Goal: Task Accomplishment & Management: Manage account settings

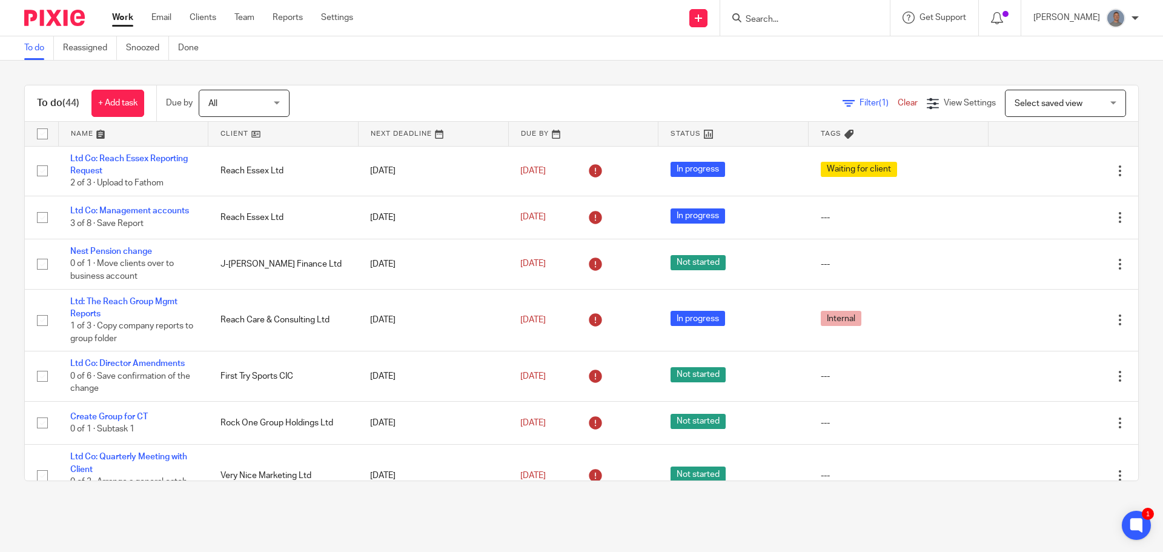
scroll to position [606, 0]
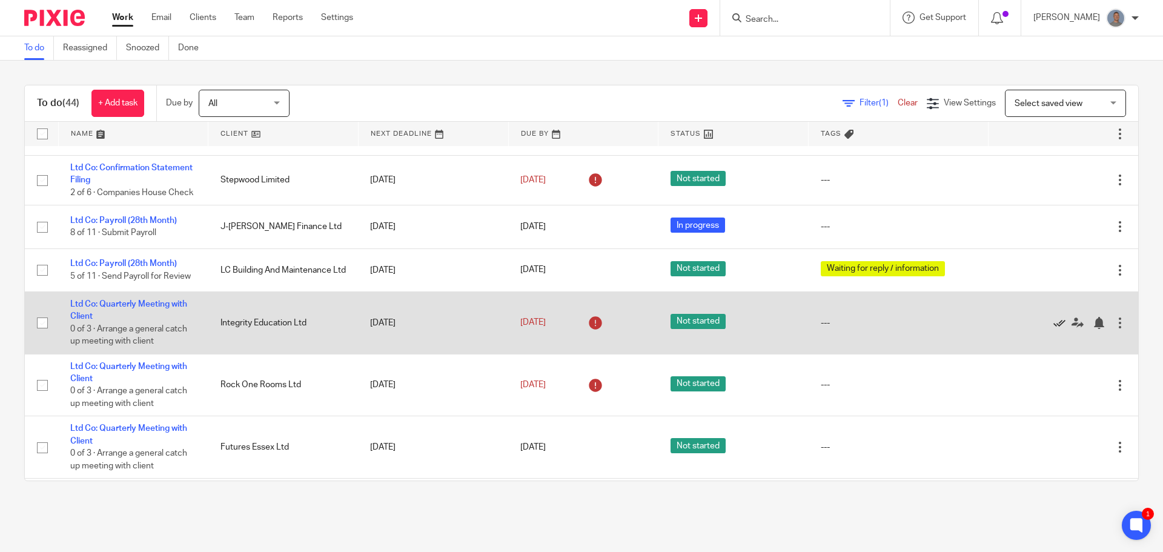
click at [1054, 329] on icon at bounding box center [1060, 323] width 12 height 12
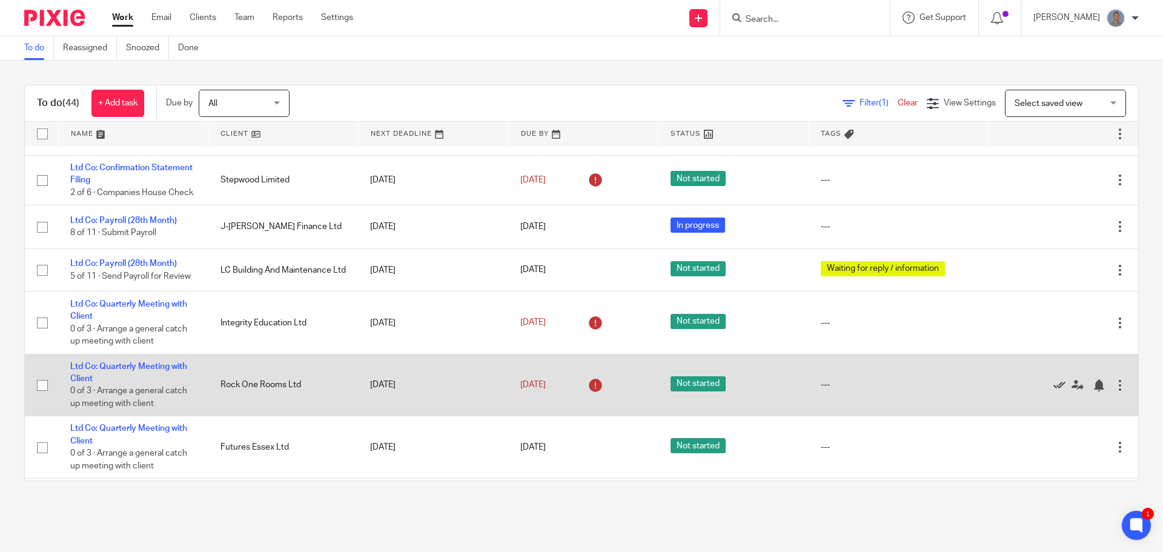
click at [1054, 391] on icon at bounding box center [1060, 385] width 12 height 12
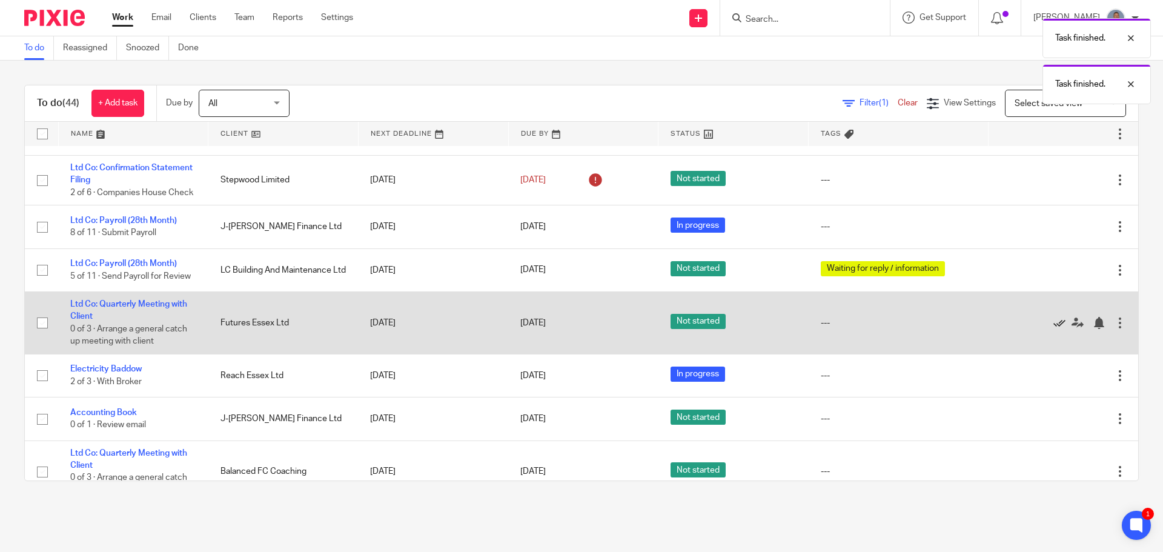
click at [1054, 329] on icon at bounding box center [1060, 323] width 12 height 12
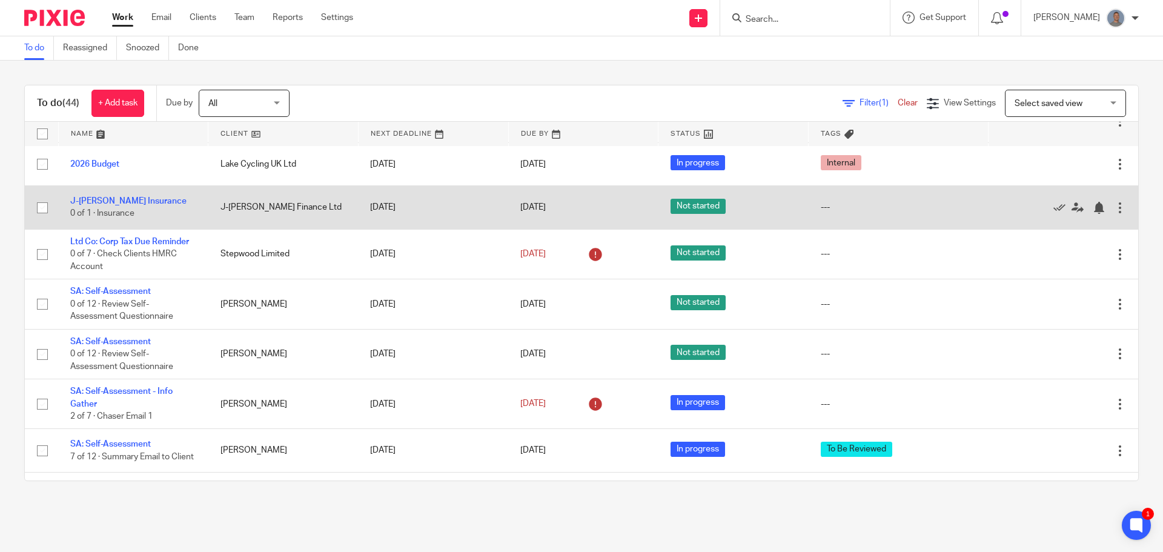
scroll to position [969, 0]
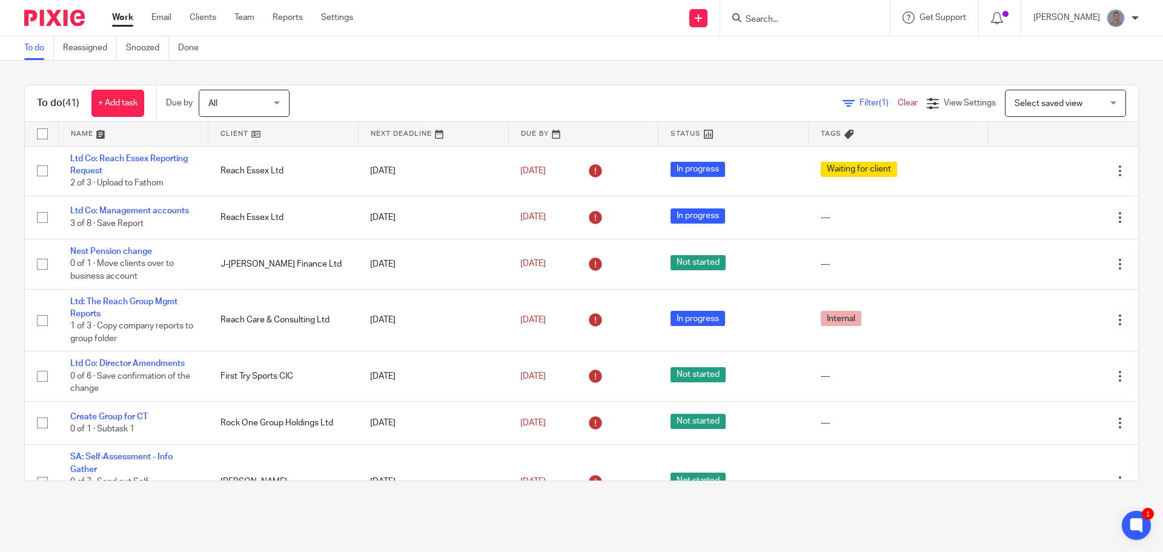
click at [835, 27] on div at bounding box center [805, 18] width 170 height 36
click at [797, 21] on input "Search" at bounding box center [799, 20] width 109 height 11
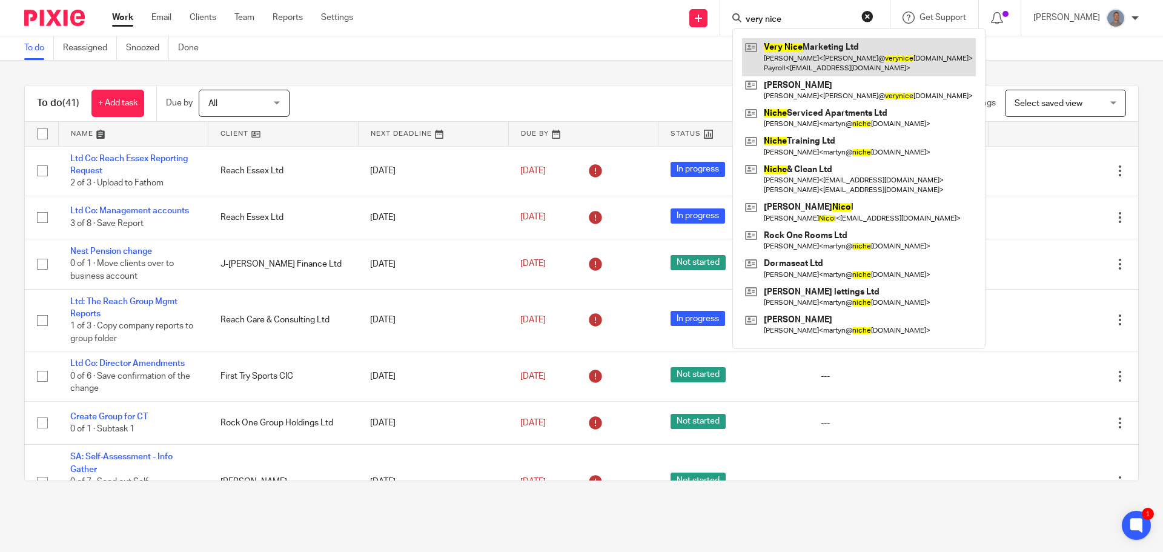
type input "very nice"
click at [814, 53] on link at bounding box center [859, 57] width 234 height 38
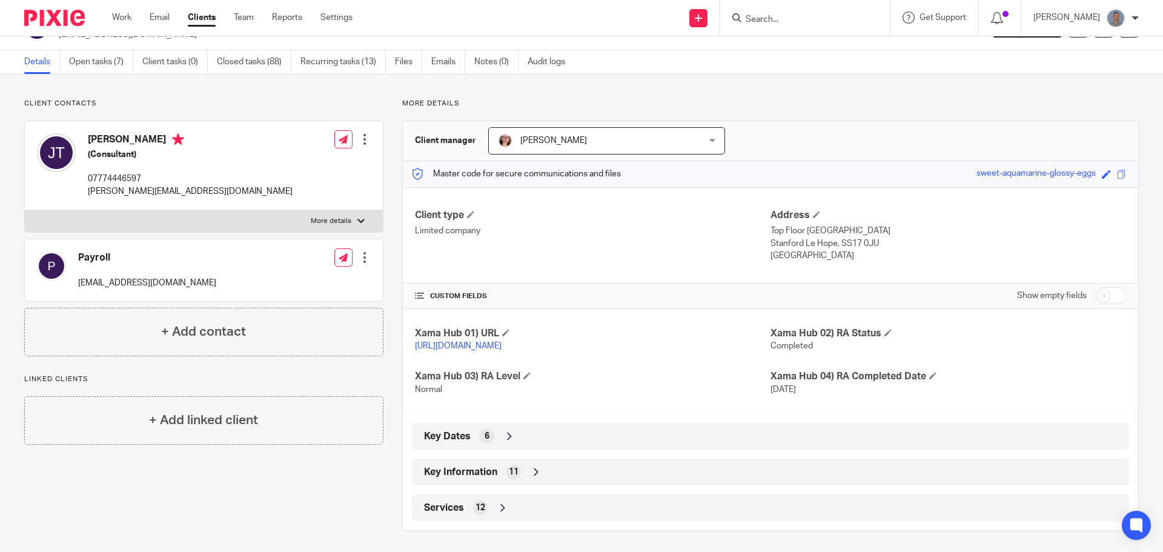
scroll to position [46, 0]
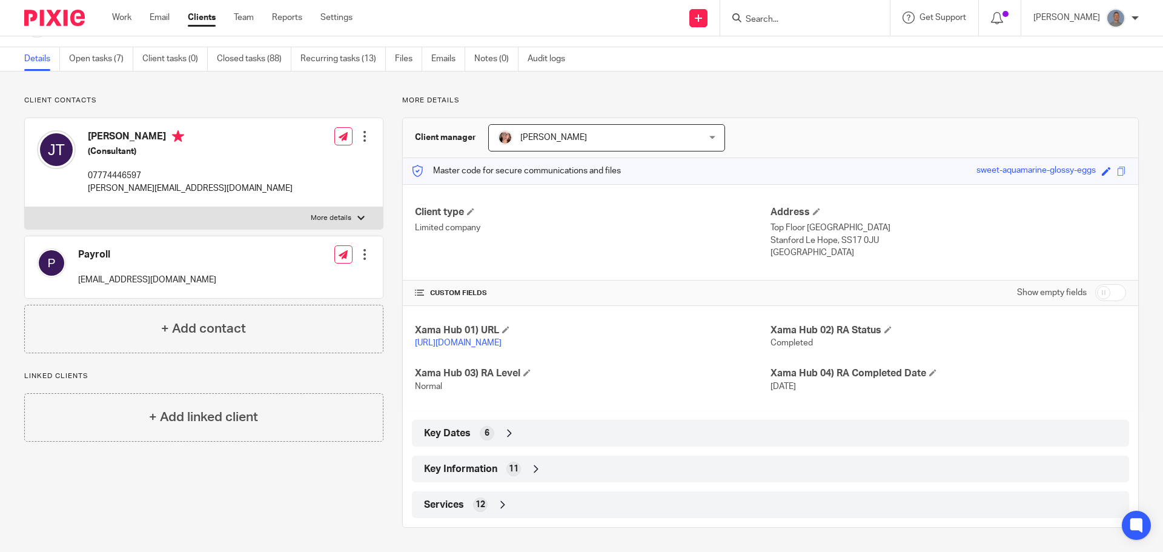
click at [531, 468] on icon at bounding box center [536, 469] width 12 height 12
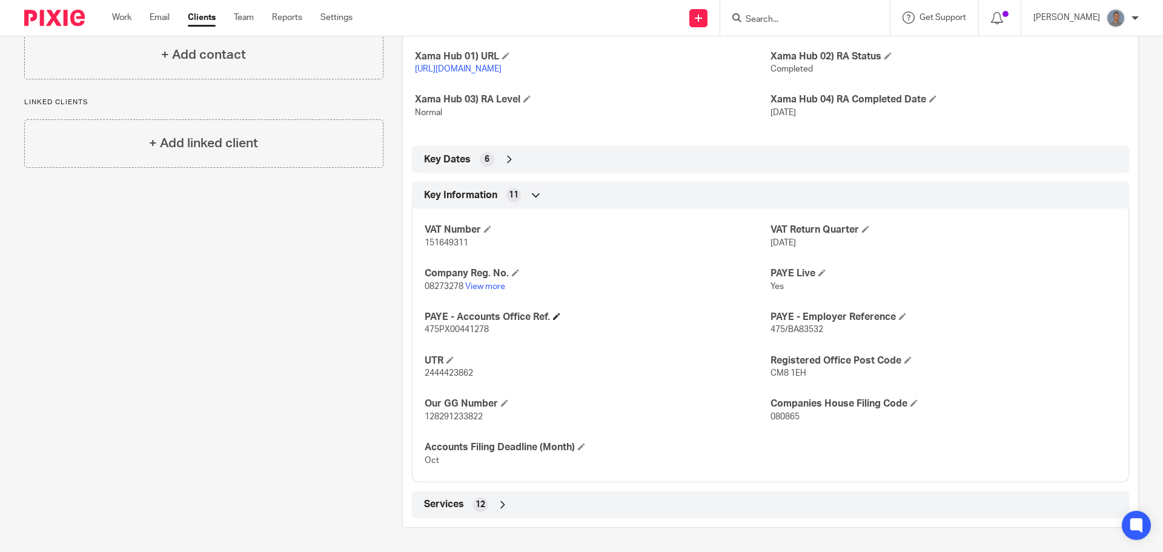
scroll to position [319, 0]
click at [457, 411] on p "128291233822" at bounding box center [598, 417] width 346 height 12
copy span "128291233822"
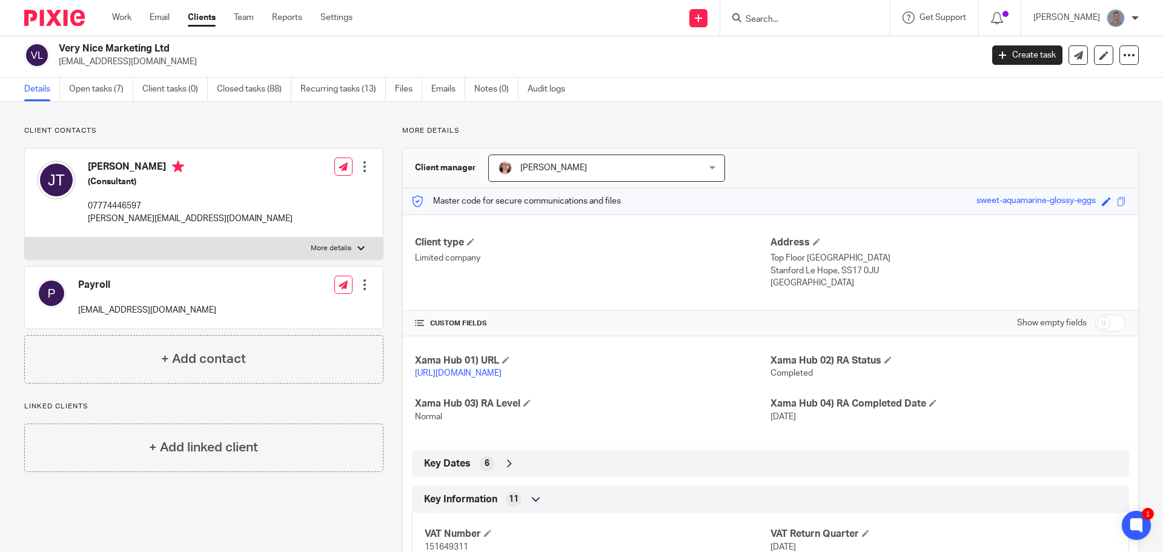
scroll to position [0, 0]
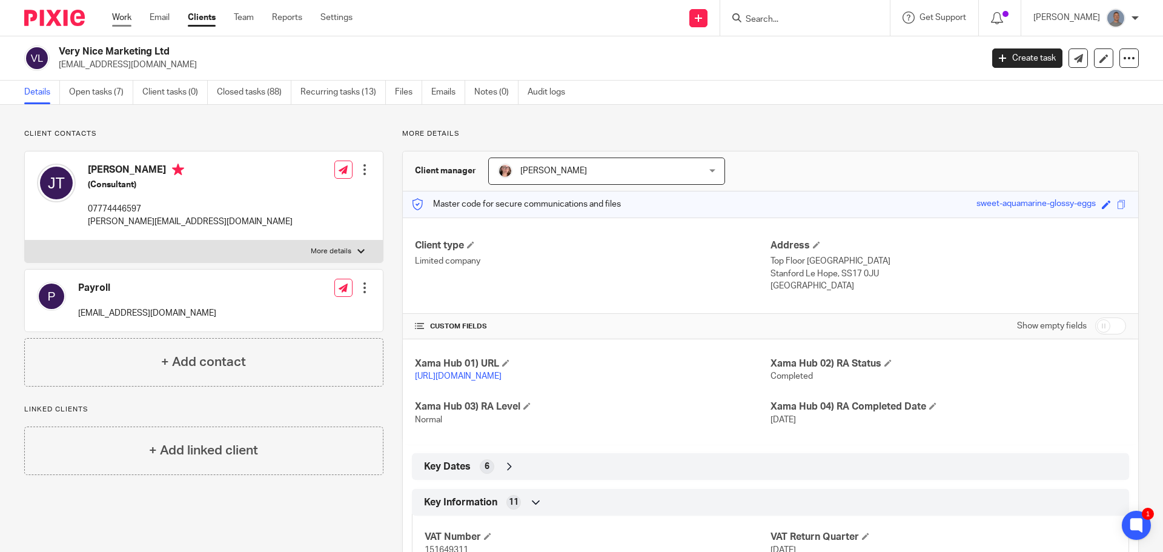
click at [123, 20] on link "Work" at bounding box center [121, 18] width 19 height 12
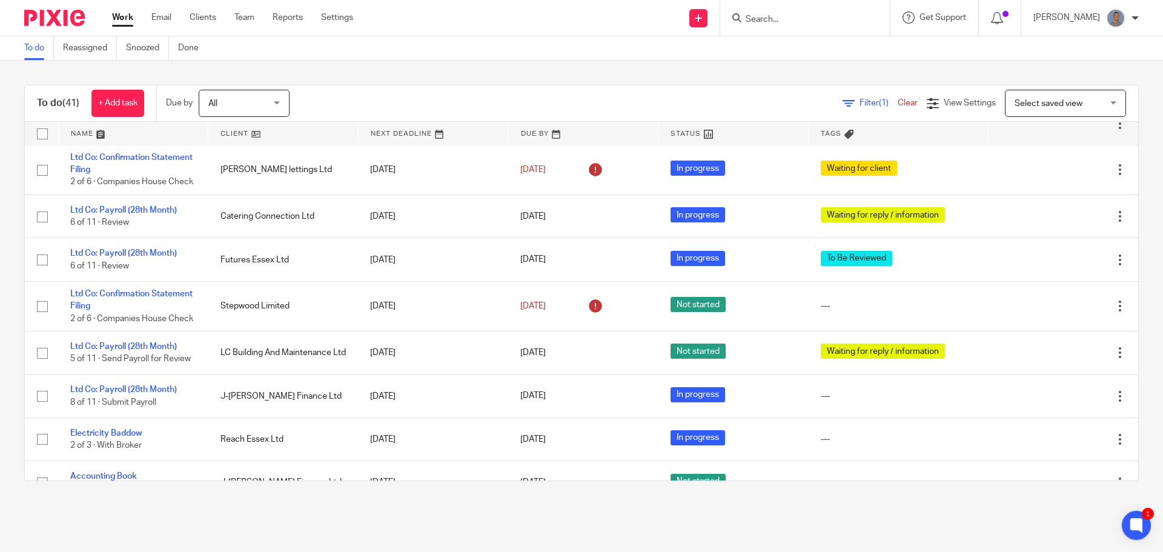
scroll to position [545, 0]
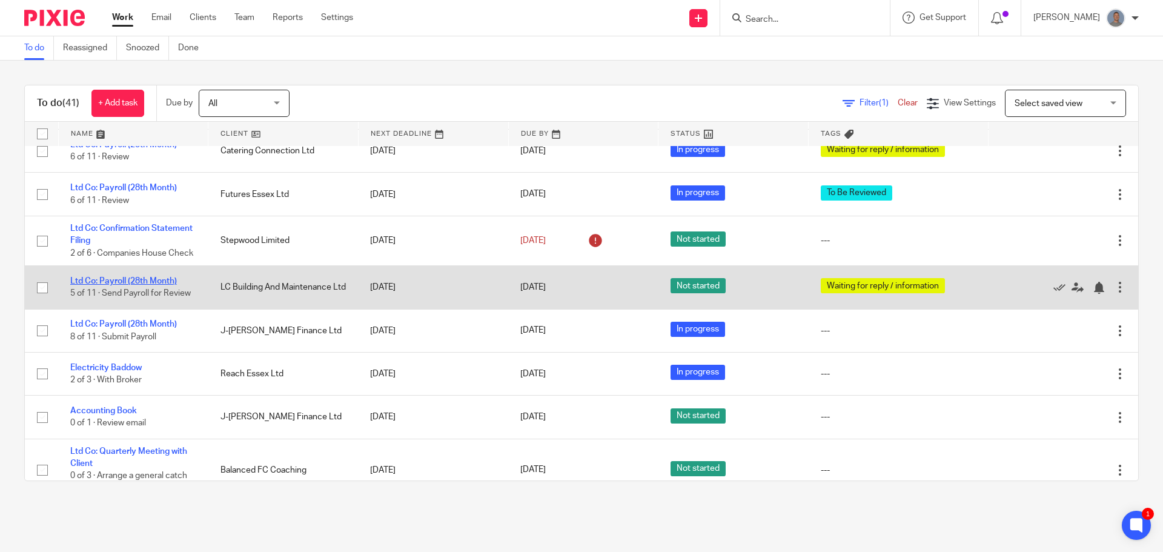
click at [107, 285] on link "Ltd Co: Payroll (28th Month)" at bounding box center [123, 281] width 107 height 8
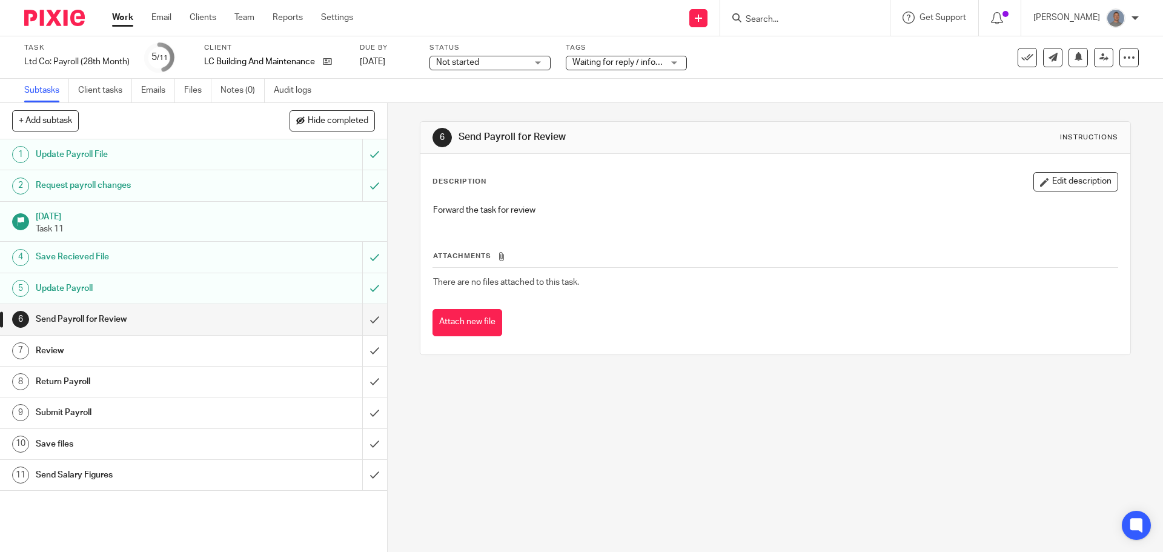
click at [611, 65] on span "Waiting for reply / information" at bounding box center [629, 62] width 112 height 8
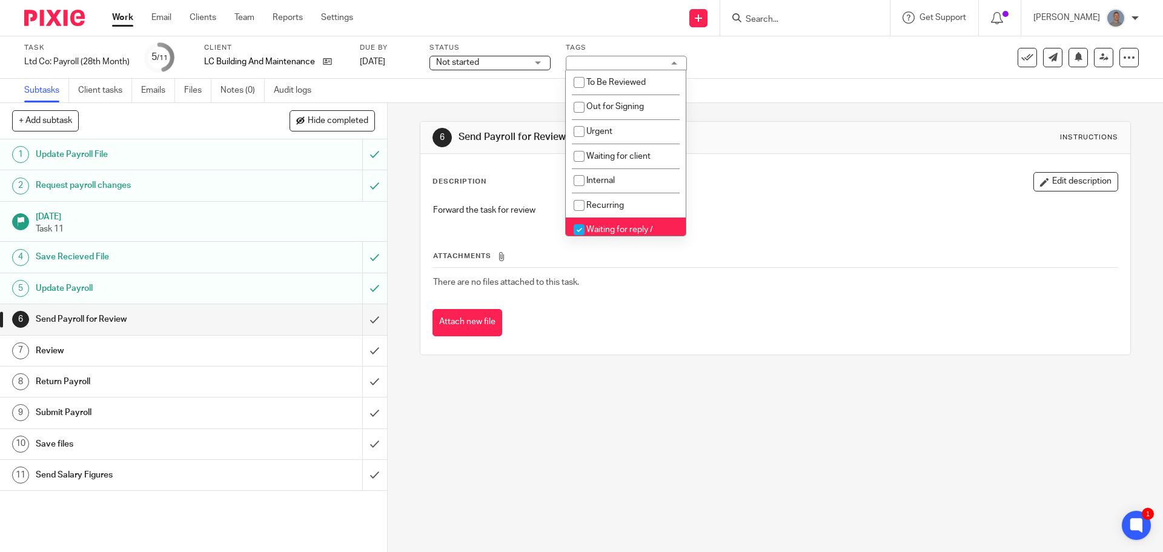
drag, startPoint x: 586, startPoint y: 230, endPoint x: 520, endPoint y: 133, distance: 116.9
click at [585, 230] on input "checkbox" at bounding box center [579, 229] width 23 height 23
checkbox input "false"
click at [476, 63] on span "Not started" at bounding box center [457, 62] width 43 height 8
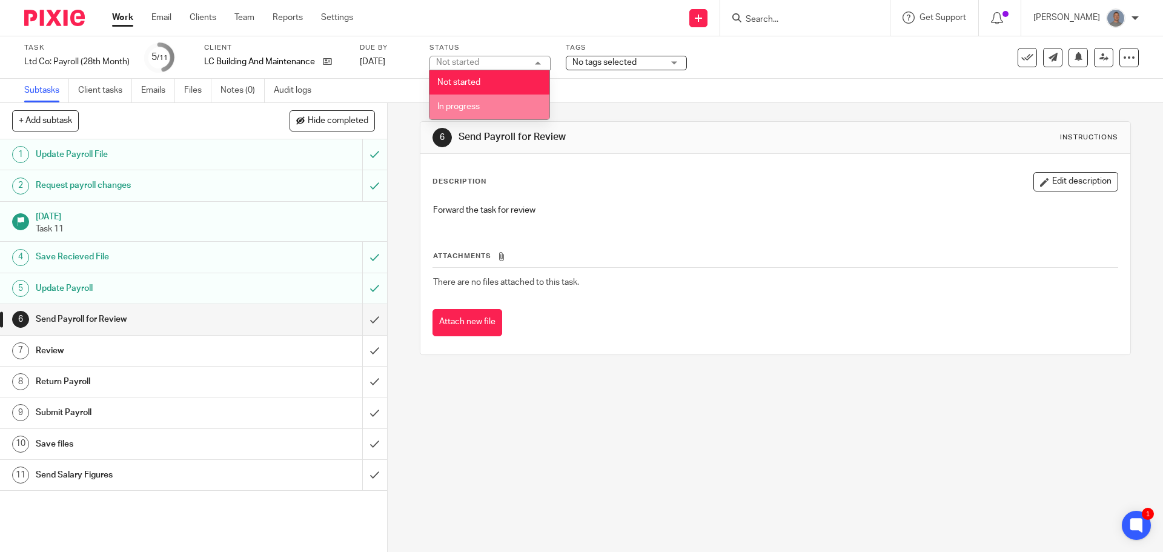
click at [474, 103] on span "In progress" at bounding box center [458, 106] width 42 height 8
click at [397, 175] on div "6 Send Payroll for Review Instructions Description Edit description Forward the…" at bounding box center [775, 327] width 775 height 449
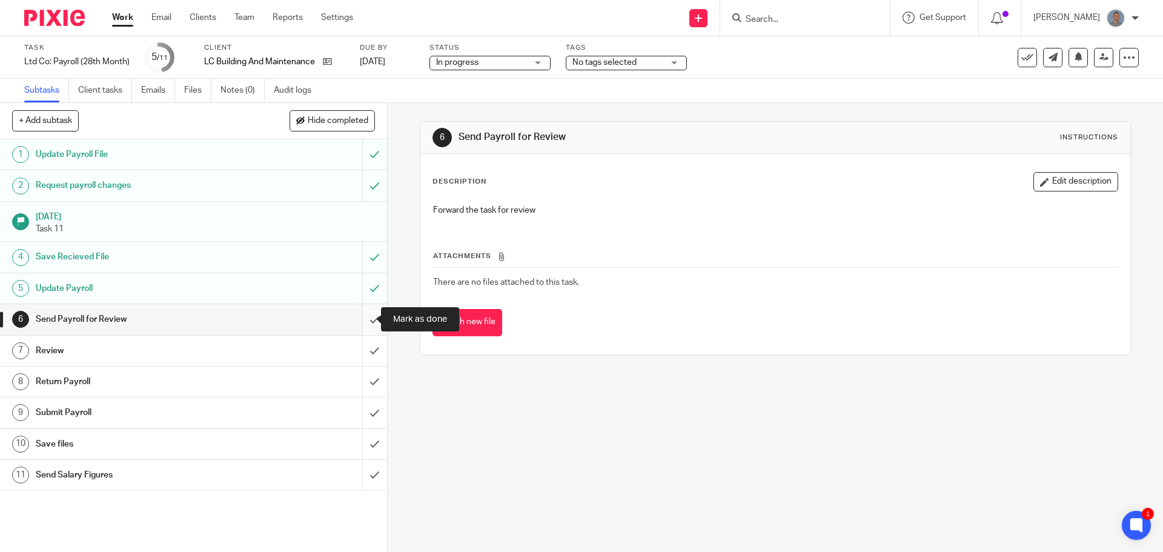
click at [362, 325] on input "submit" at bounding box center [193, 319] width 387 height 30
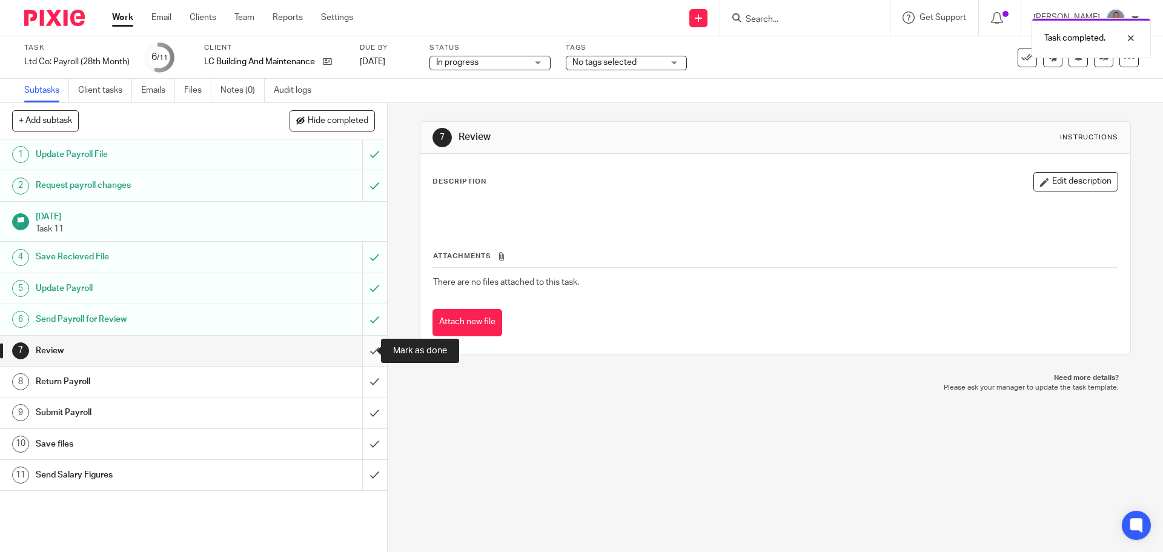
click at [365, 350] on input "submit" at bounding box center [193, 351] width 387 height 30
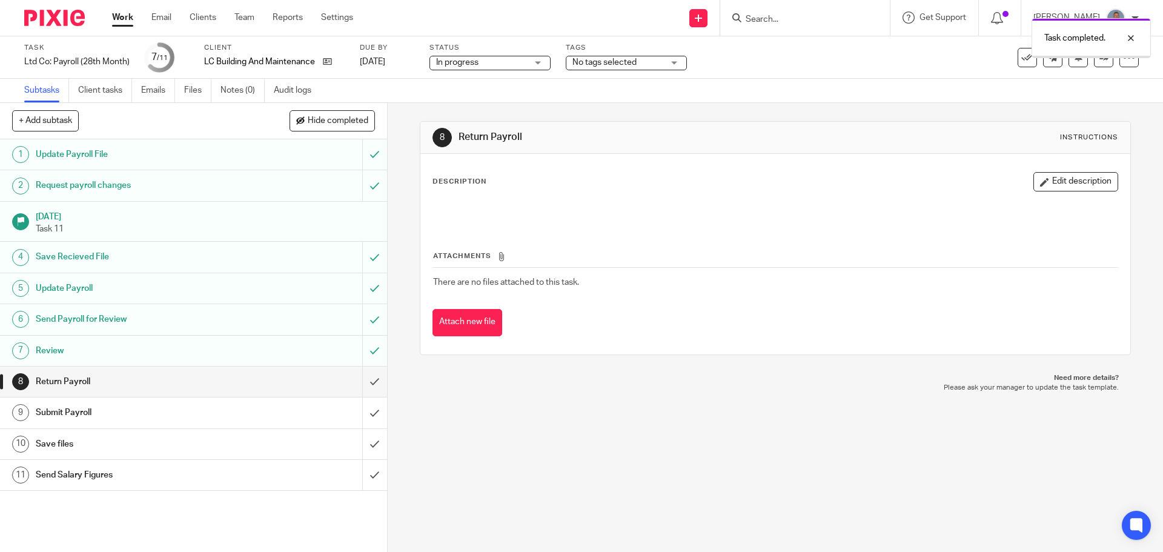
click at [361, 385] on input "submit" at bounding box center [193, 382] width 387 height 30
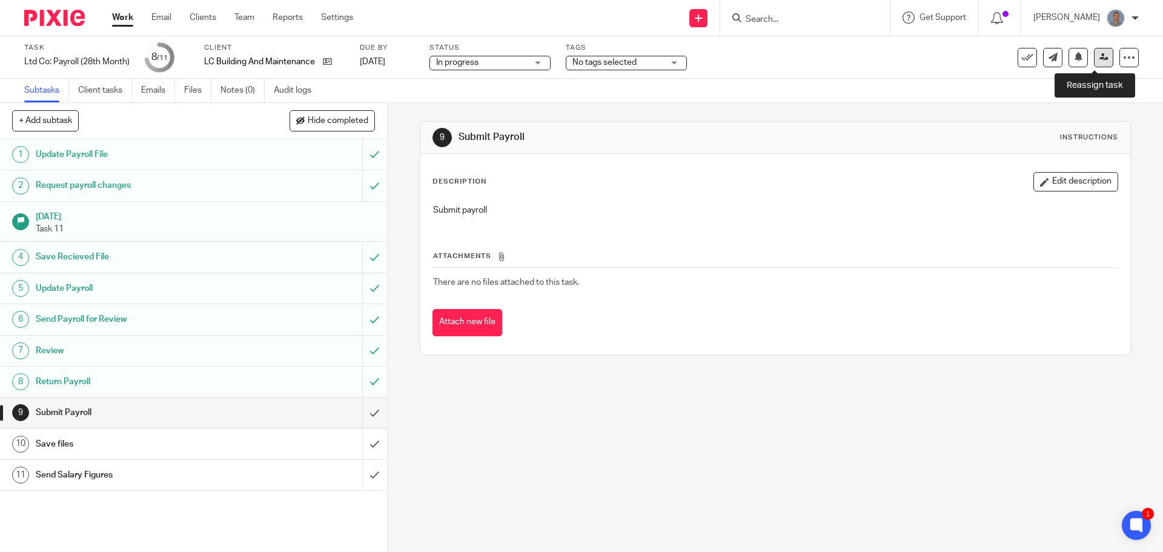
click at [1100, 56] on icon at bounding box center [1104, 57] width 9 height 9
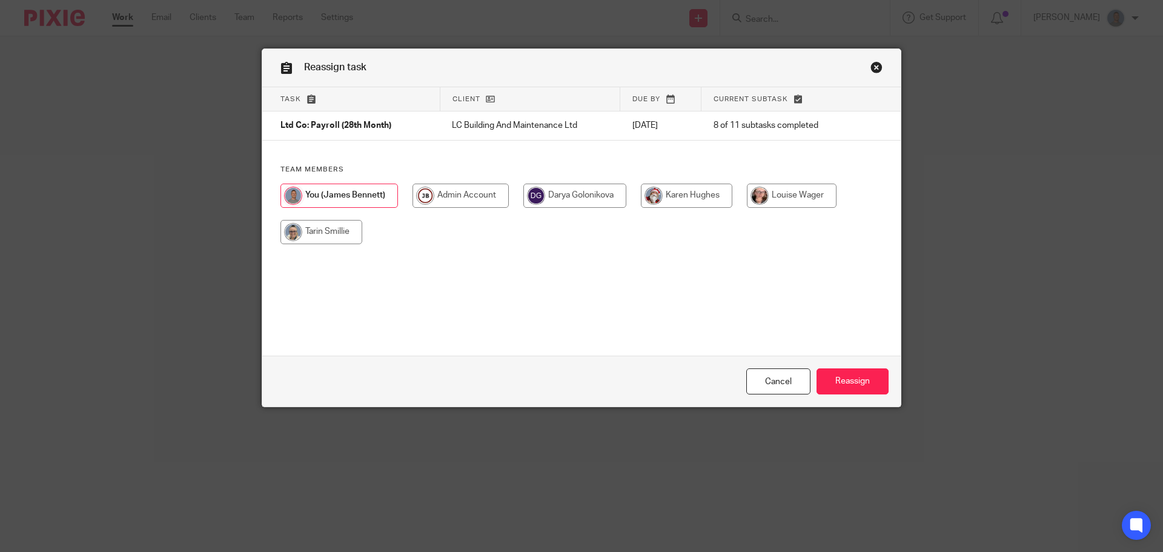
click at [591, 194] on input "radio" at bounding box center [574, 196] width 103 height 24
radio input "true"
click at [858, 382] on input "Reassign" at bounding box center [853, 381] width 72 height 26
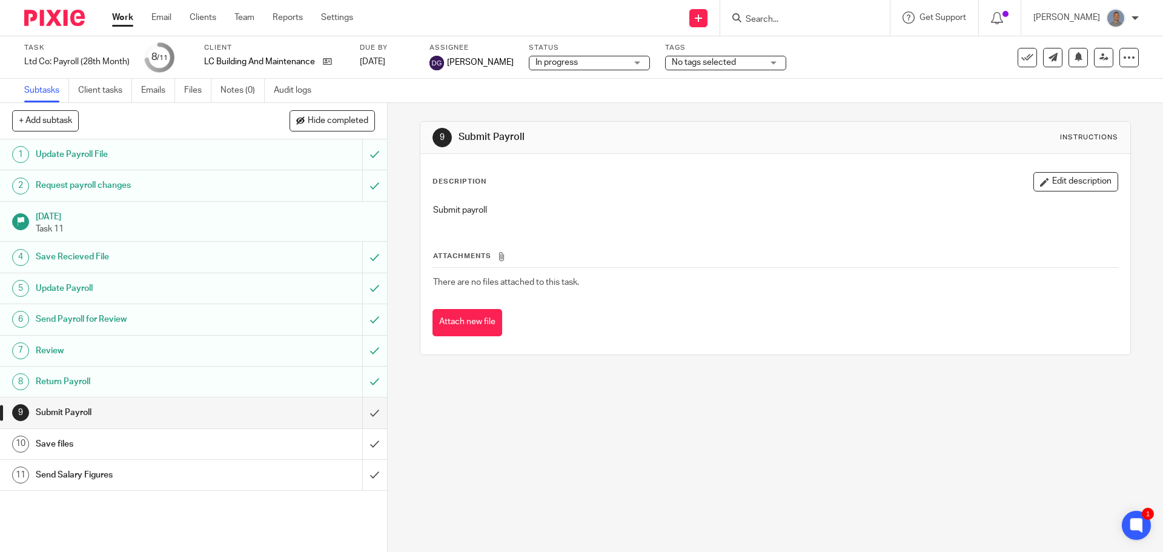
click at [121, 18] on link "Work" at bounding box center [122, 18] width 21 height 12
